Goal: Contribute content: Contribute content

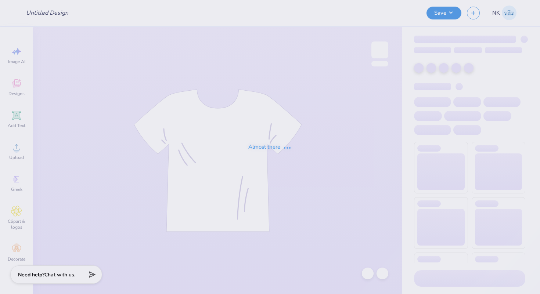
type input "BGLIG Volleyball Swag"
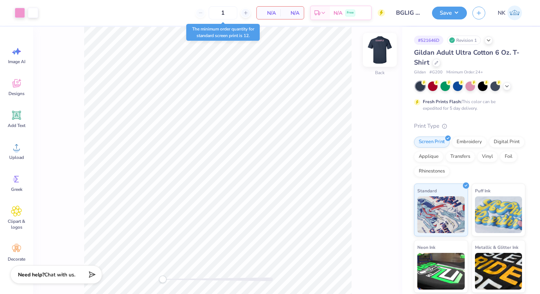
click at [376, 47] on img at bounding box center [379, 49] width 29 height 29
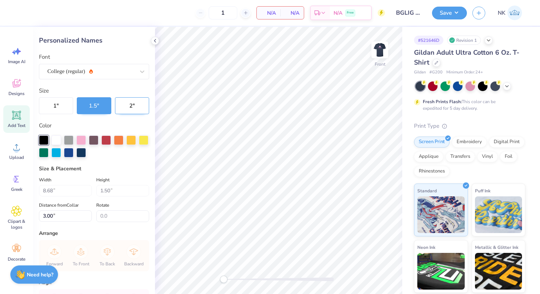
click at [125, 103] on button "2 "" at bounding box center [132, 105] width 34 height 17
click at [70, 217] on input "3.00" at bounding box center [65, 215] width 53 height 11
type input "3"
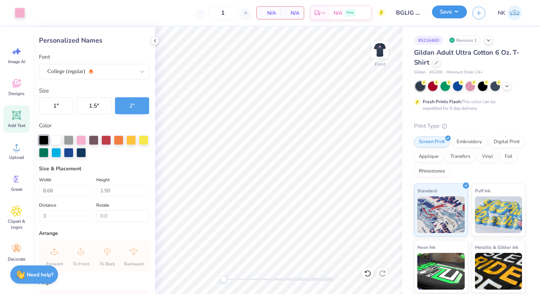
click at [461, 15] on button "Save" at bounding box center [449, 12] width 35 height 13
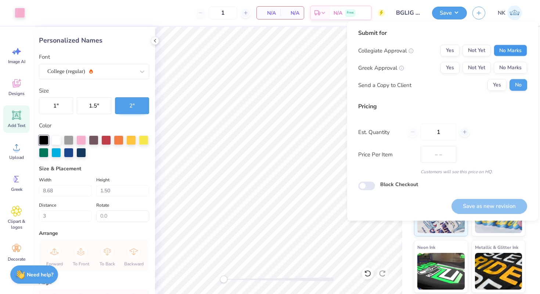
click at [497, 49] on button "No Marks" at bounding box center [510, 51] width 33 height 12
click at [506, 66] on button "No Marks" at bounding box center [510, 68] width 33 height 12
click at [483, 205] on button "Save as new revision" at bounding box center [489, 206] width 76 height 15
type input "$200.10"
